Goal: Register for event/course

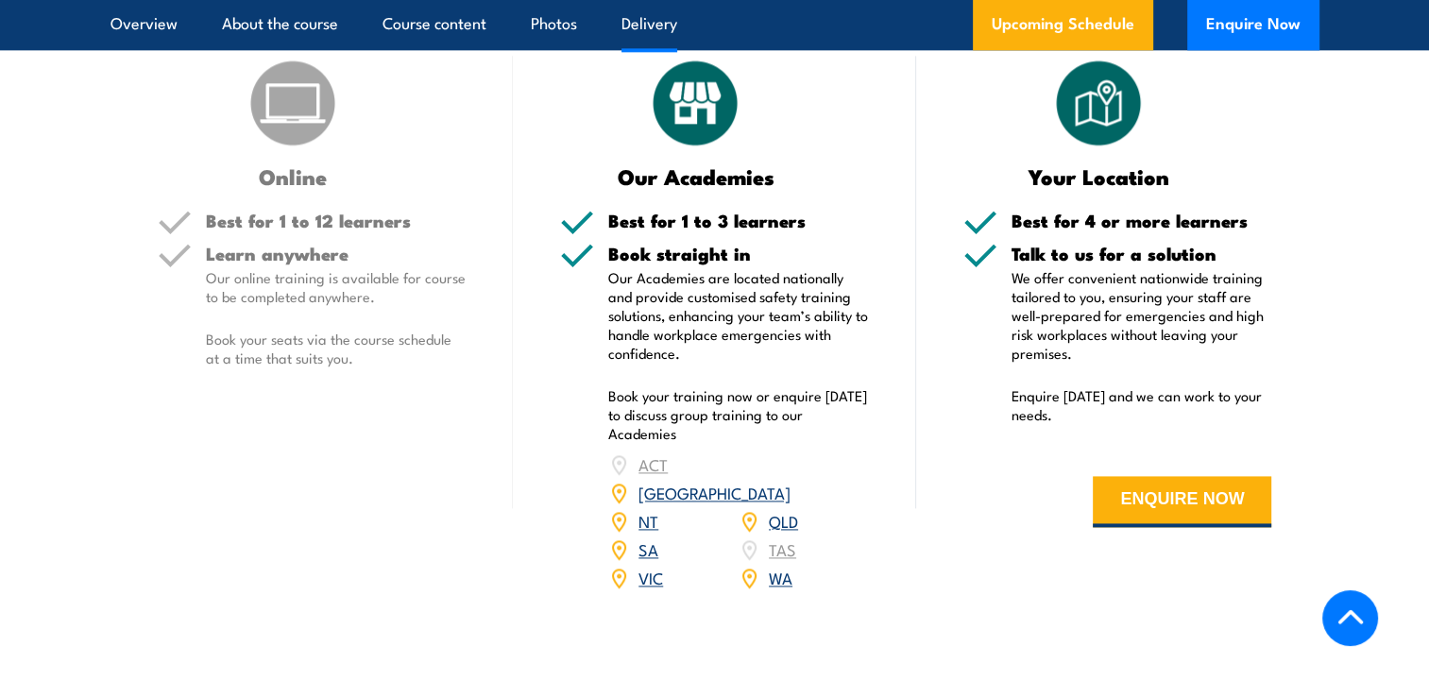
scroll to position [2500, 0]
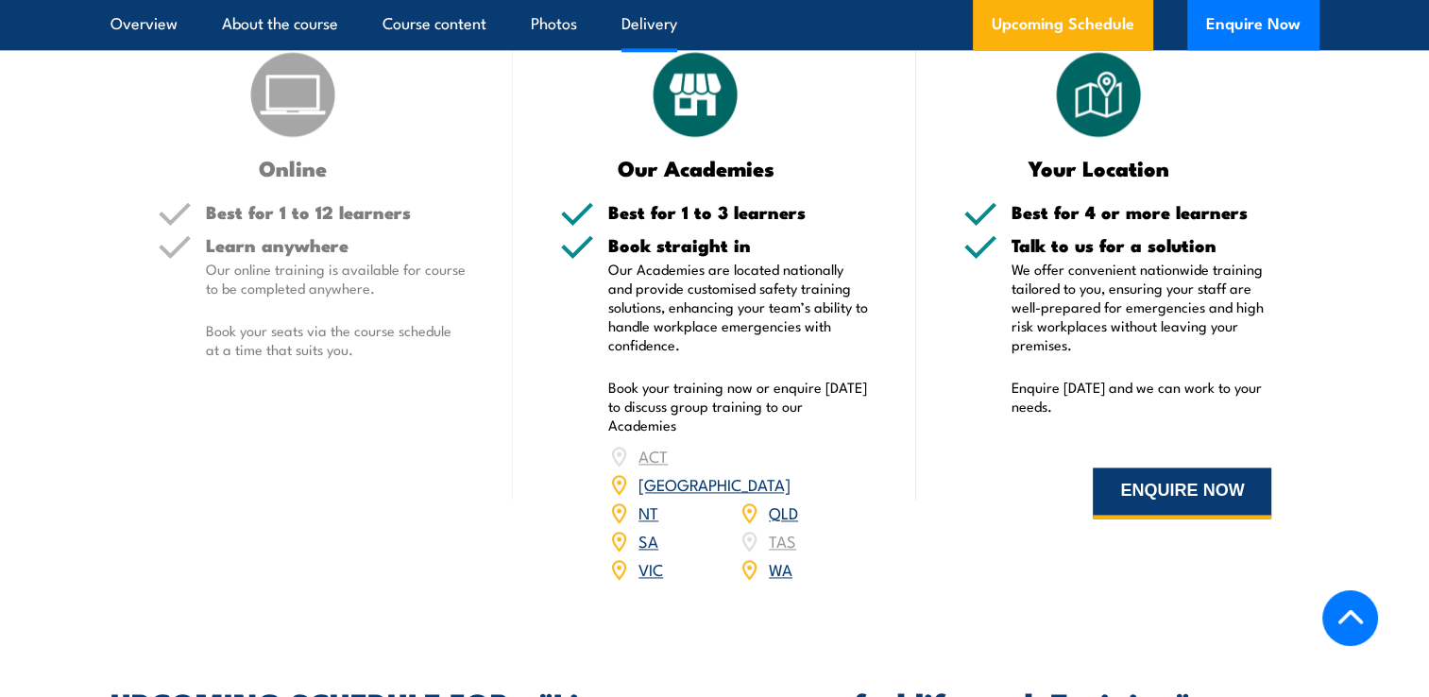
click at [1148, 493] on button "ENQUIRE NOW" at bounding box center [1182, 492] width 178 height 51
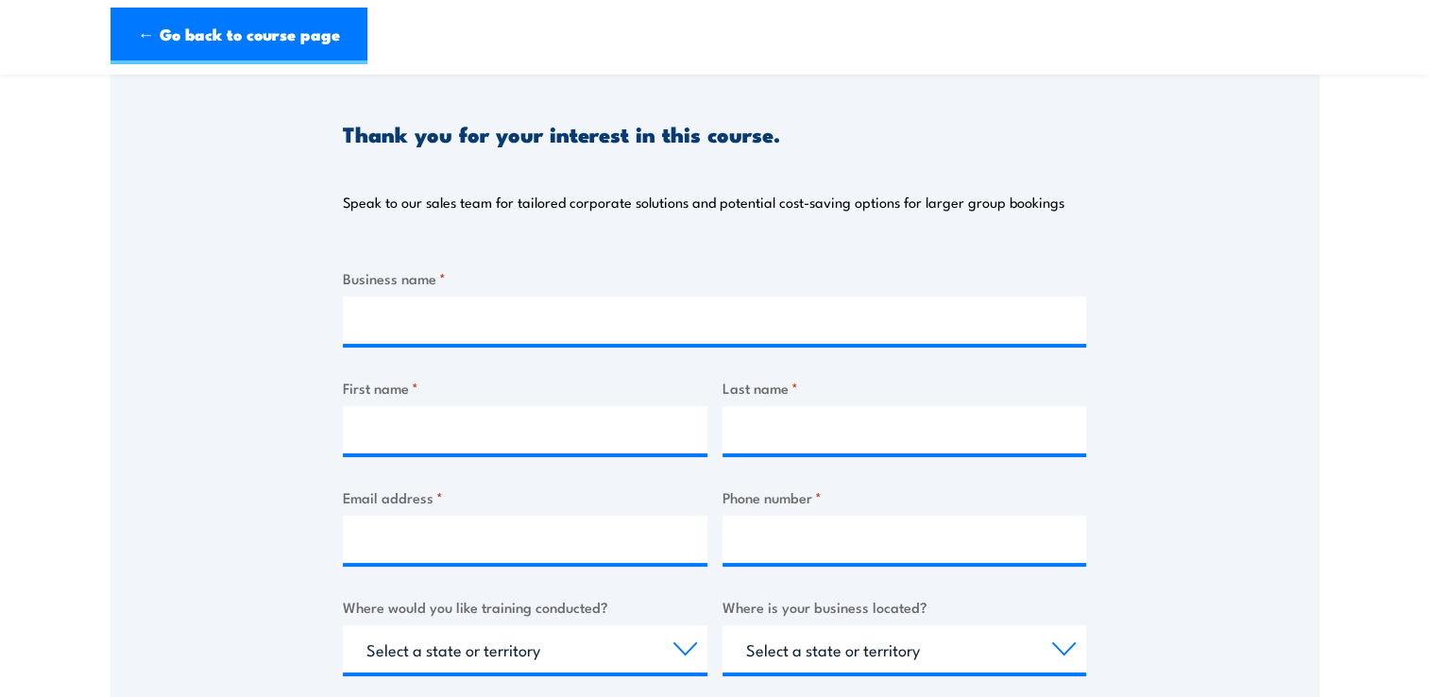
scroll to position [189, 0]
